Goal: Check status

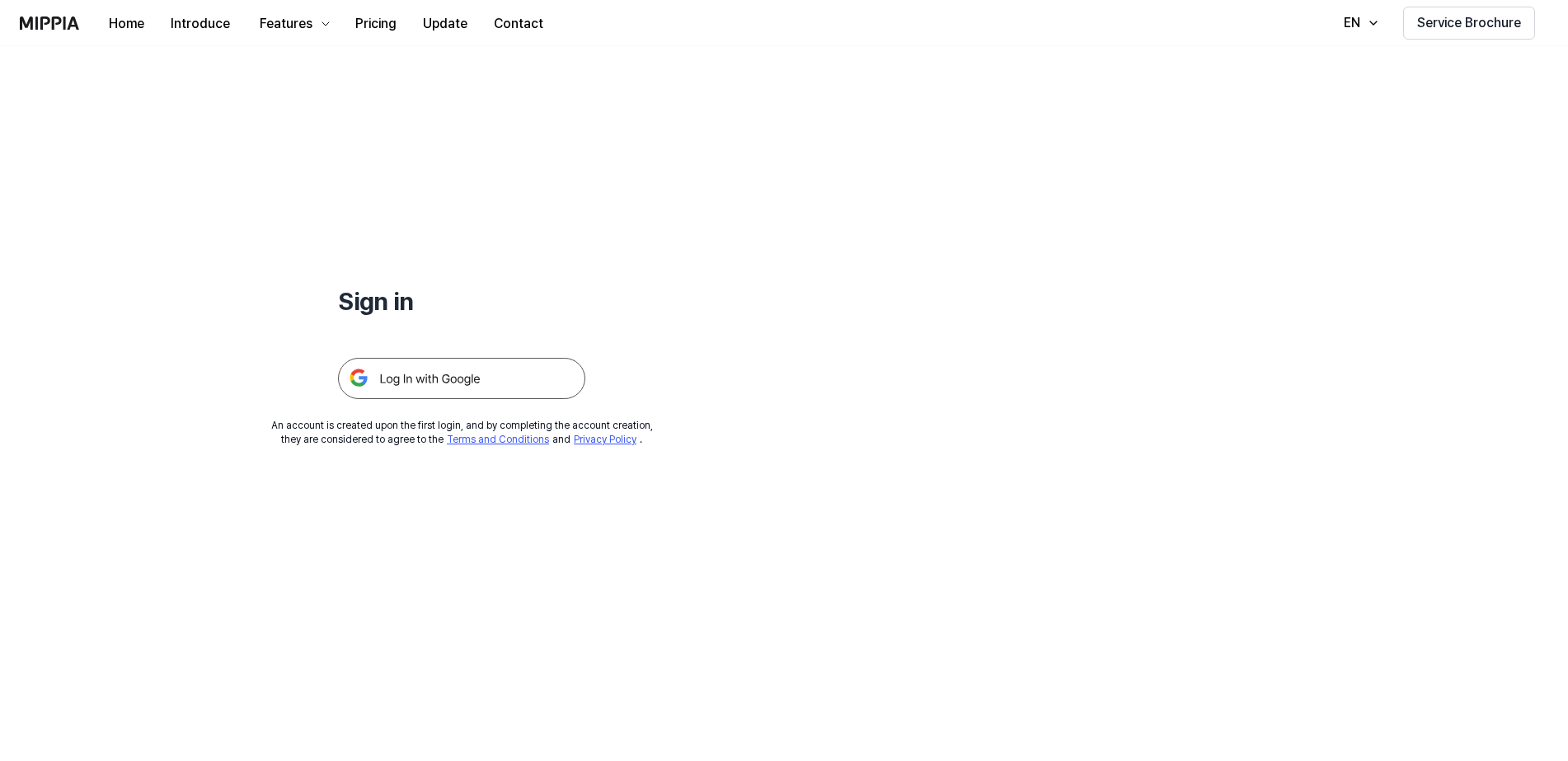
click at [501, 392] on img at bounding box center [461, 377] width 248 height 41
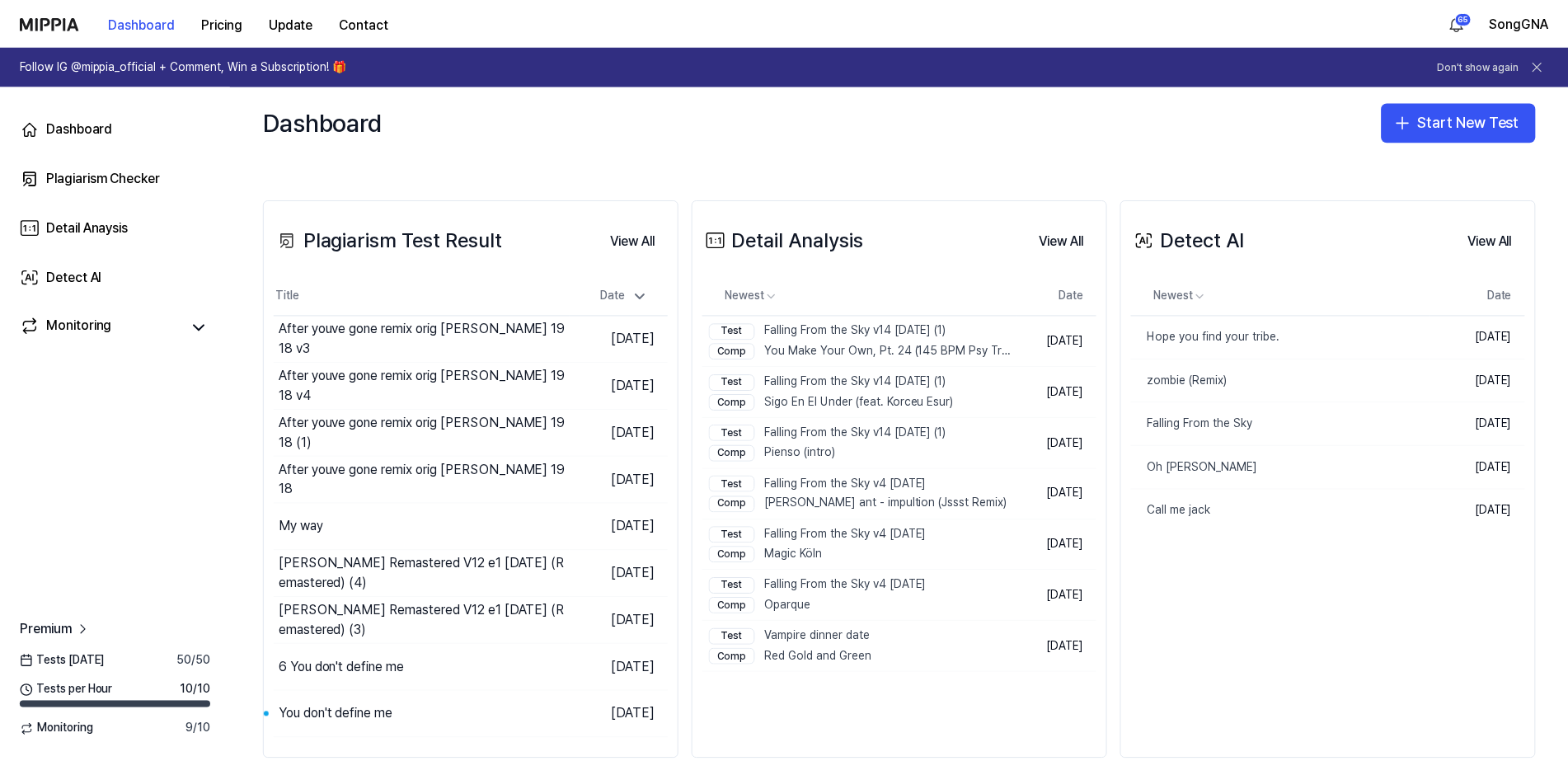
scroll to position [311, 0]
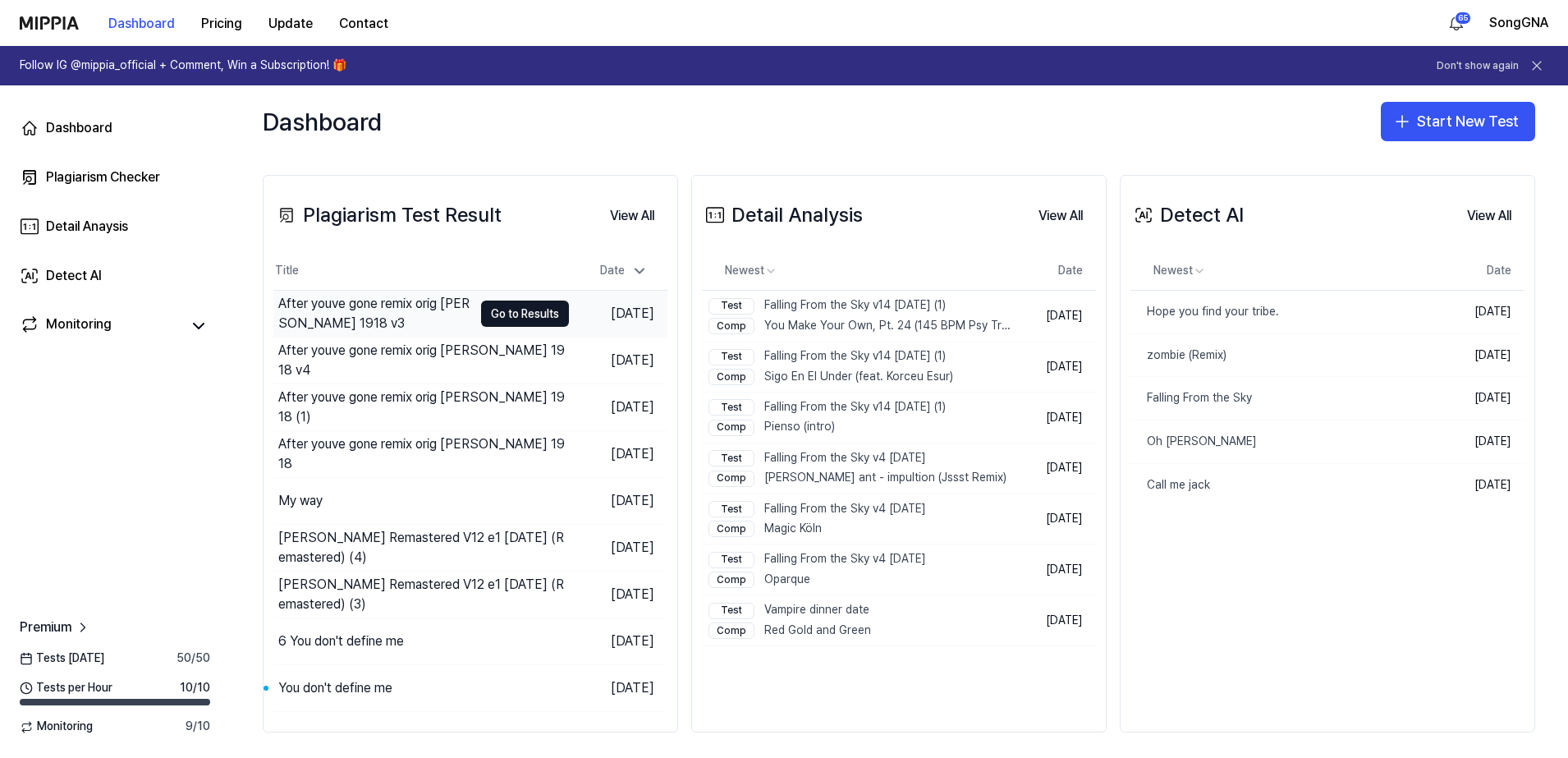
click at [431, 312] on div "After youve gone remix orig Henry Creamer 1918 v3" at bounding box center [376, 313] width 195 height 39
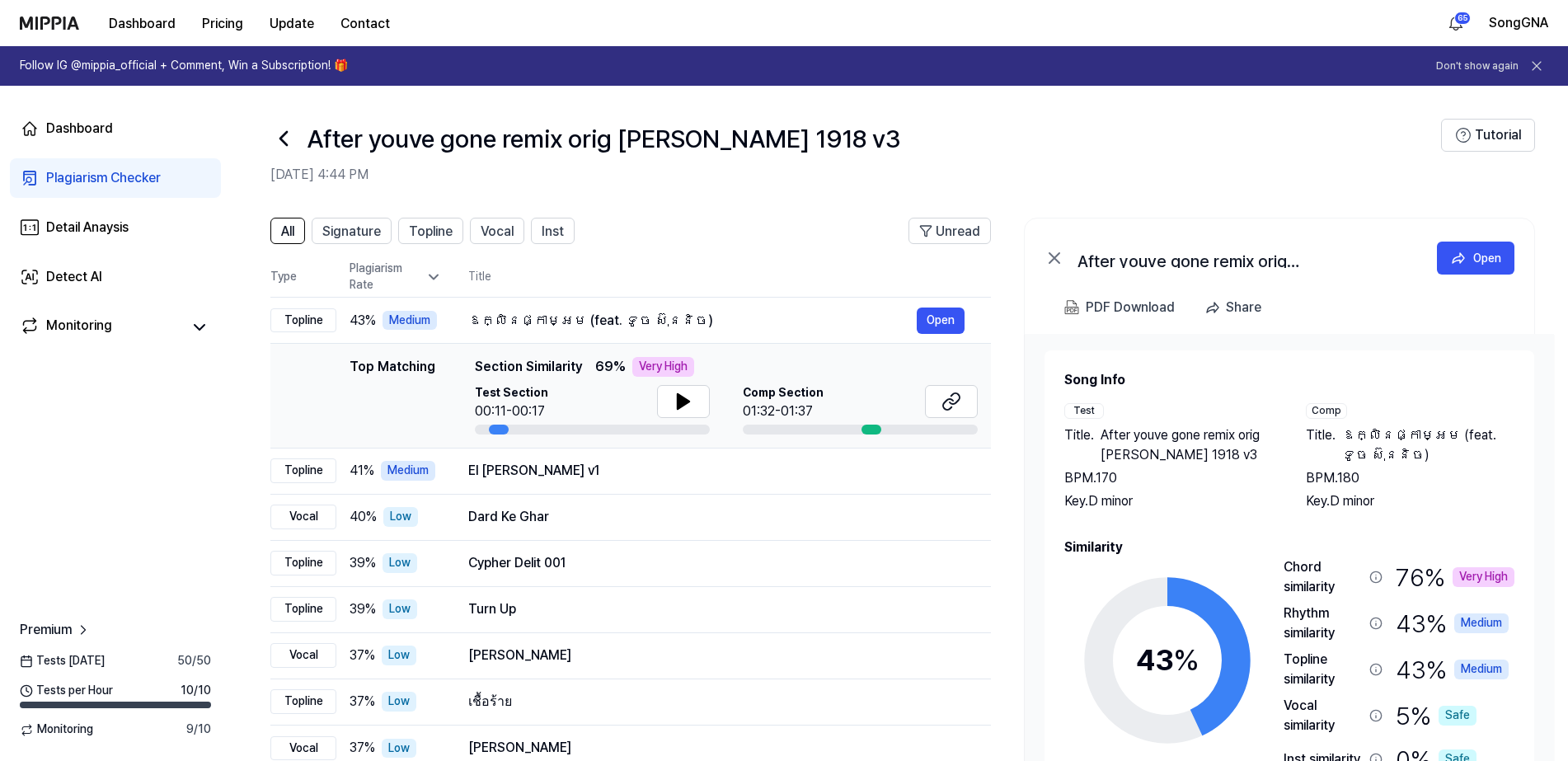
click at [281, 133] on icon at bounding box center [283, 138] width 26 height 26
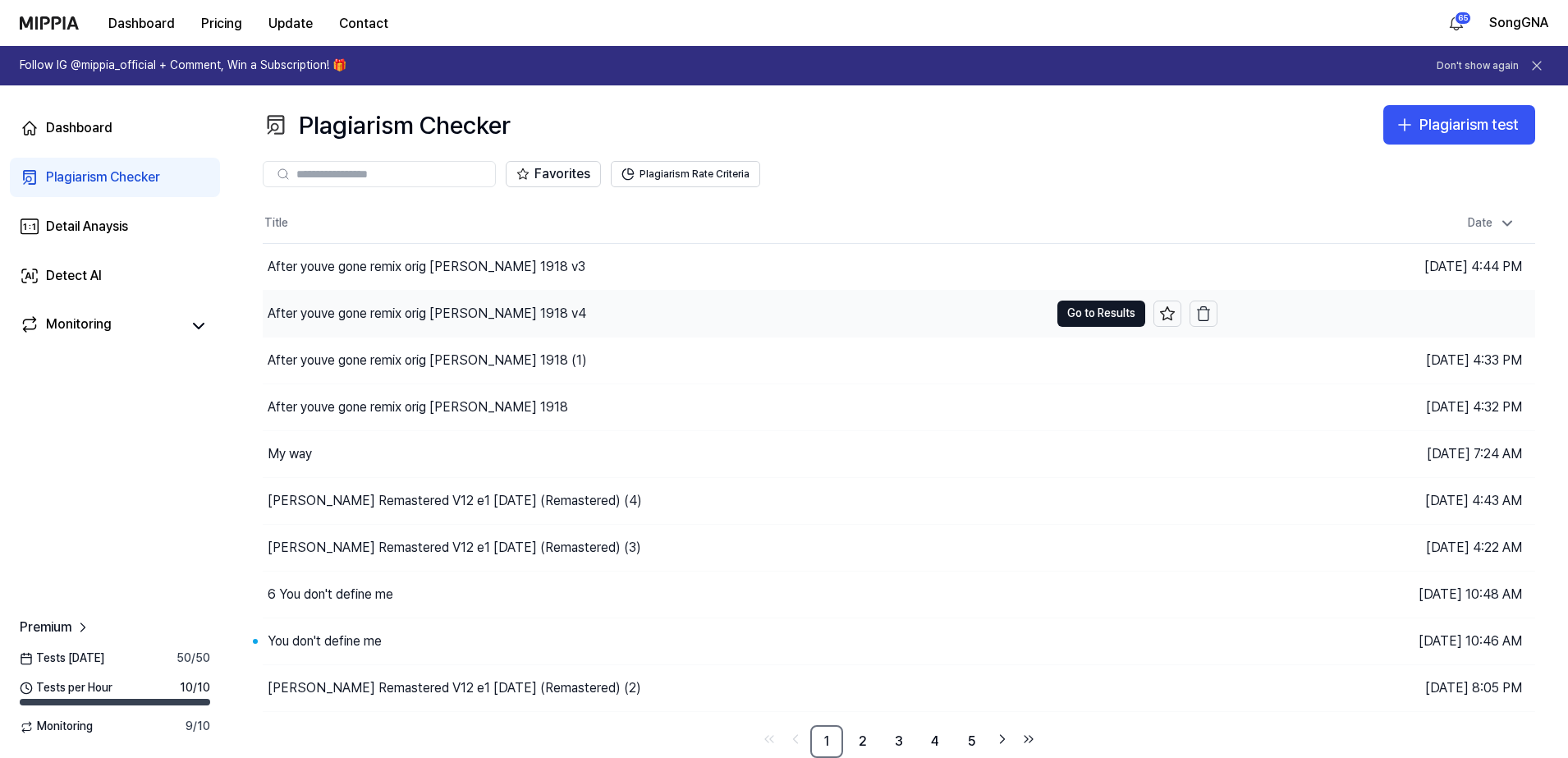
click at [288, 317] on div "After youve gone remix orig Henry Creamer 1918 v4" at bounding box center [427, 314] width 319 height 20
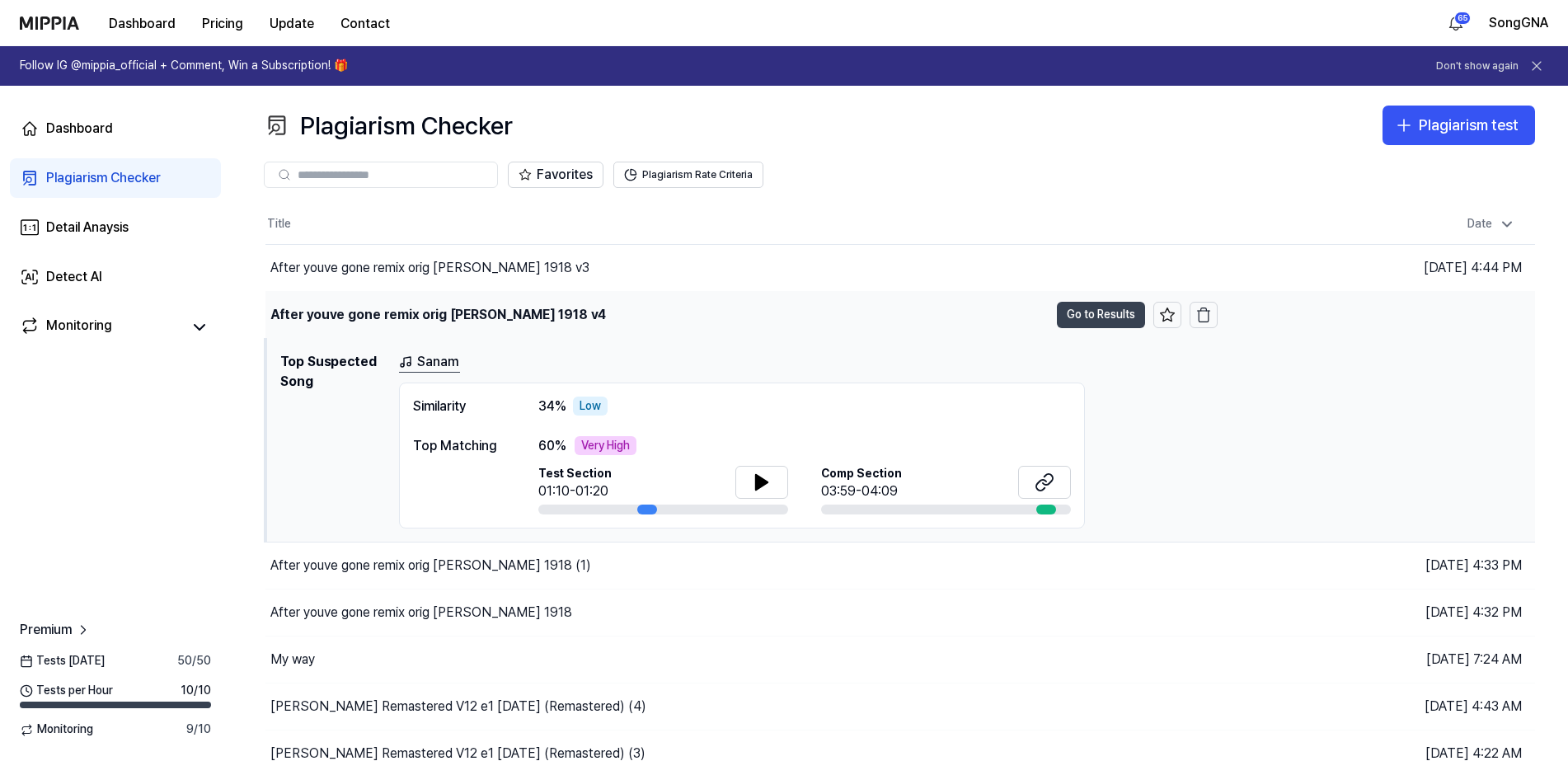
click at [1088, 315] on button "Go to Results" at bounding box center [1100, 314] width 89 height 26
